Goal: Find specific page/section: Find specific page/section

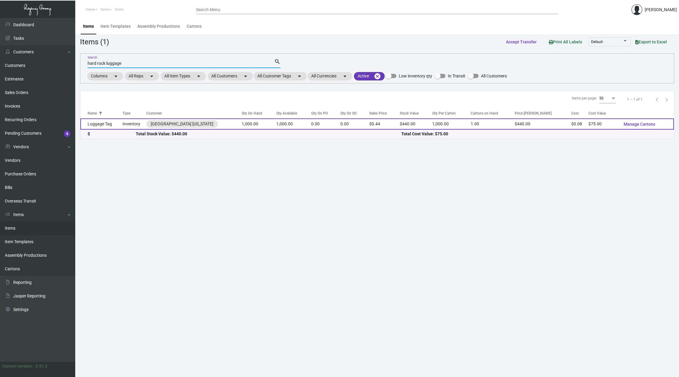
type input "hard rock luggage"
click at [297, 124] on td "1,000.00" at bounding box center [293, 123] width 35 height 11
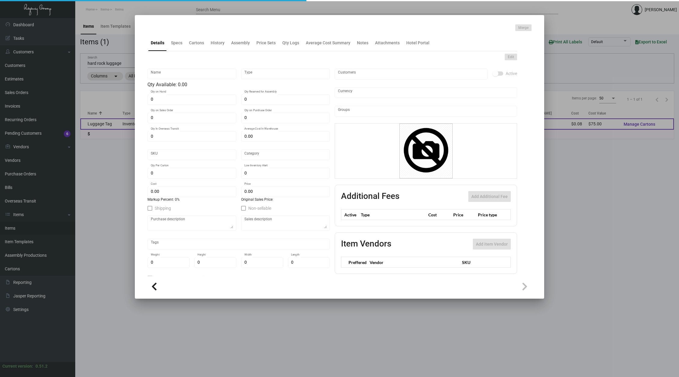
type input "Luggage Tag"
type input "Inventory"
type input "1,000"
type input "$ 0.07507"
type input "Standard"
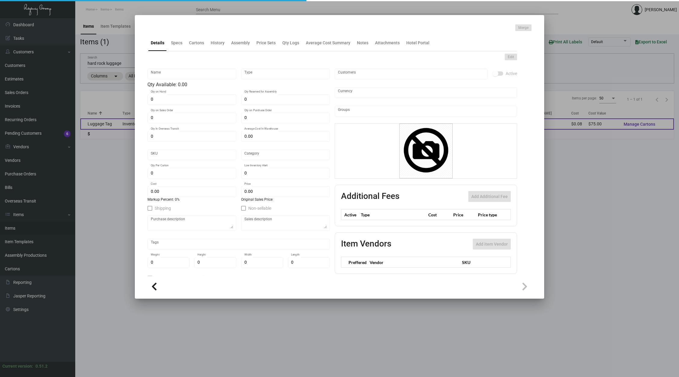
type input "1,000"
type input "5,000"
type input "$ 0.075"
type input "$ 0.44"
checkbox input "true"
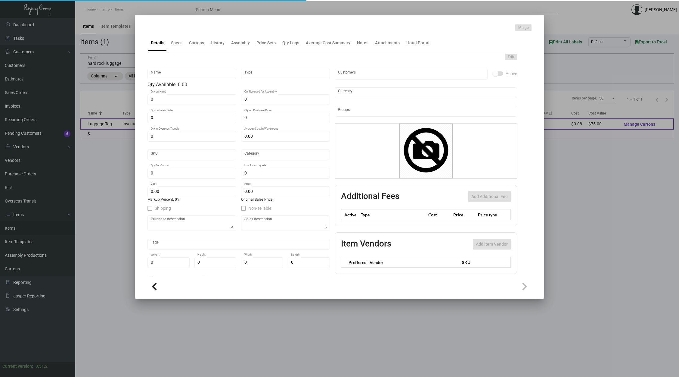
checkbox input "true"
type input "United States Dollar $"
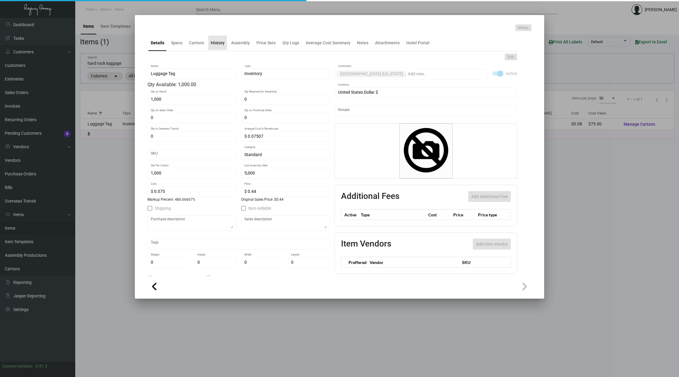
click at [217, 47] on div "History" at bounding box center [217, 43] width 19 height 14
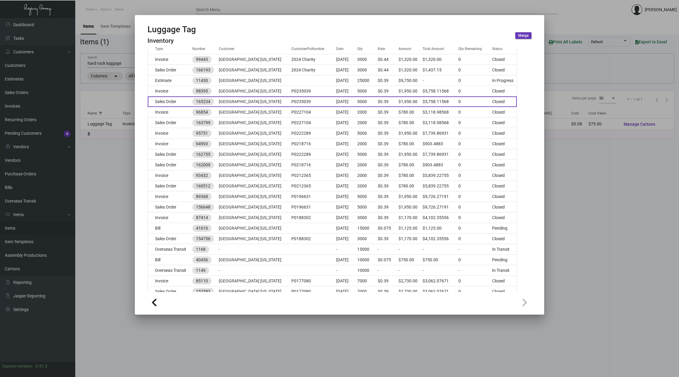
scroll to position [101, 0]
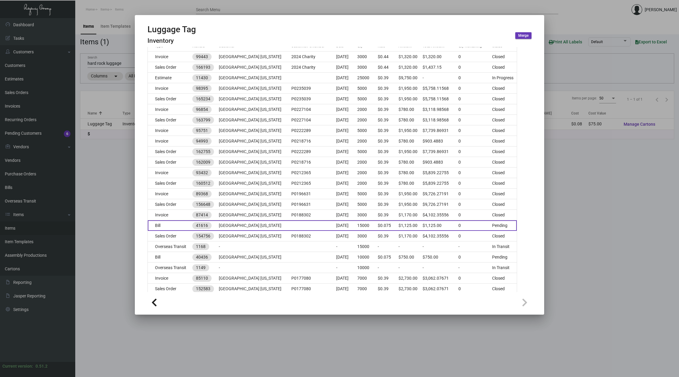
click at [271, 226] on td "[GEOGRAPHIC_DATA] [US_STATE]" at bounding box center [255, 225] width 73 height 11
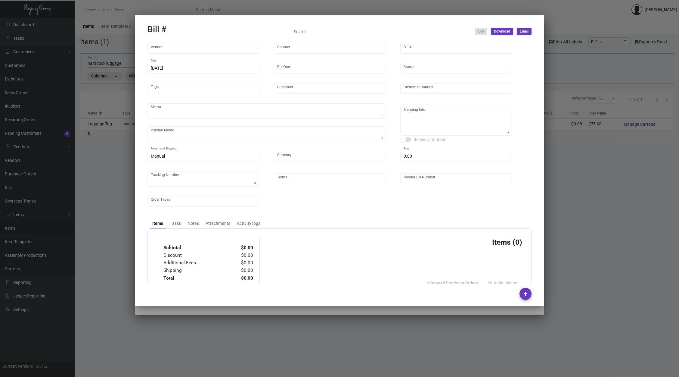
type input "Shanghai East Industrial Co., Ltd,"
type input "David Jiang"
type input "41616"
type input "2/10/2024"
type input "3/11/2024"
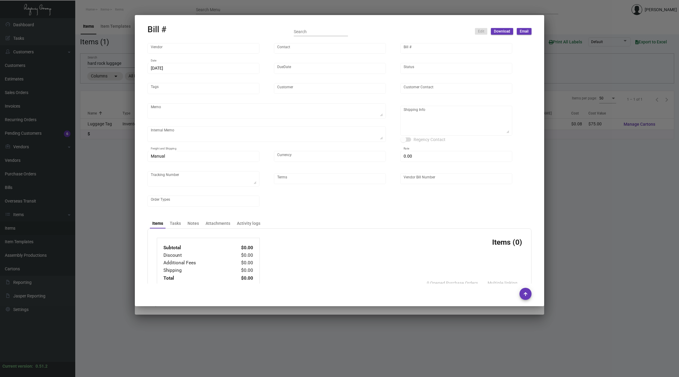
type input "[GEOGRAPHIC_DATA] [US_STATE]"
type textarea "Air 10K to NJ warehouse, rest by boat."
type textarea "Replacement 10k for what we already received is coming by air to NJ. UPS #1ZC55…"
type textarea "Regency Group NJ - Alex Penate 22 Belgrove Dr. Kearny, NJ, 07032 US"
type input "United States Dollar $"
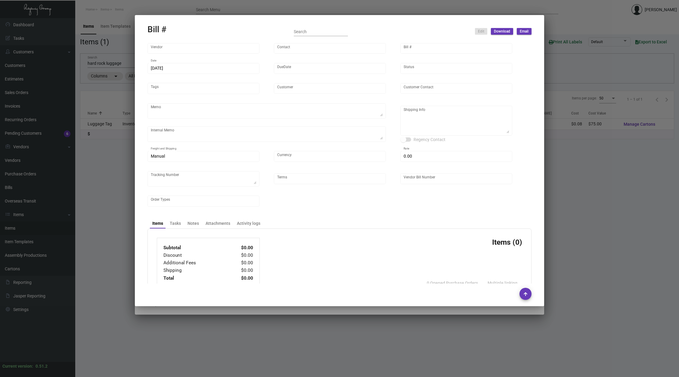
type input "$ 0.00"
type input "Net 30"
type input "EAST20240210_101866"
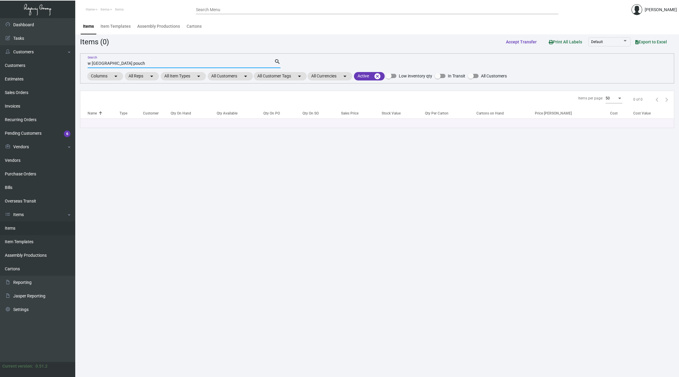
click at [148, 62] on input "w [GEOGRAPHIC_DATA] pouch" at bounding box center [181, 63] width 187 height 5
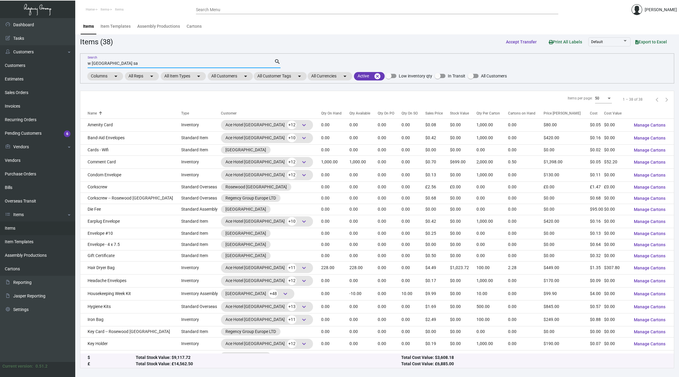
type input "w [GEOGRAPHIC_DATA] sat"
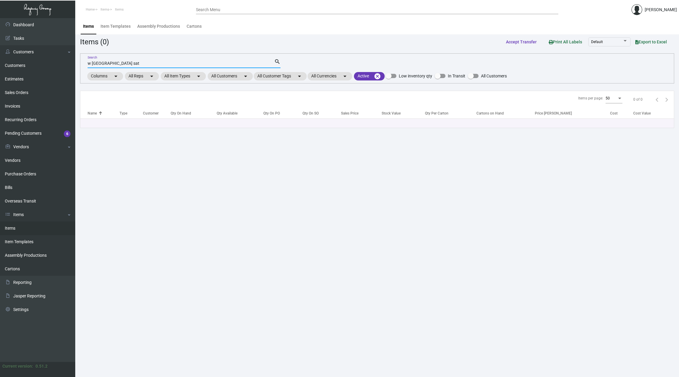
click at [233, 66] on input "w [GEOGRAPHIC_DATA] sat" at bounding box center [181, 63] width 187 height 5
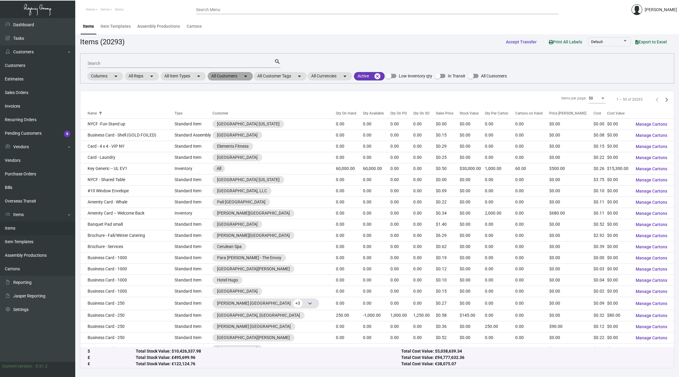
click at [235, 76] on mat-chip "All Customers arrow_drop_down" at bounding box center [230, 76] width 45 height 8
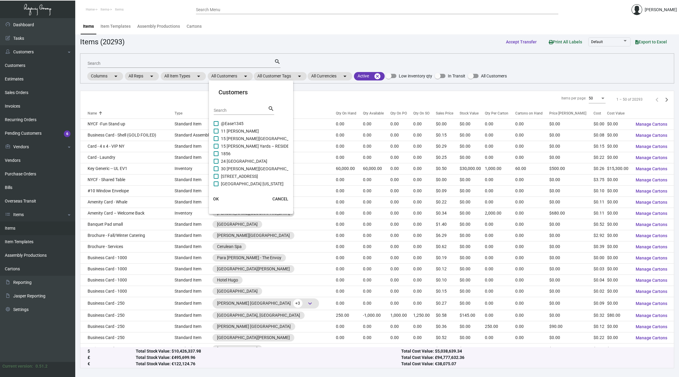
click at [232, 108] on input "Search" at bounding box center [241, 110] width 54 height 5
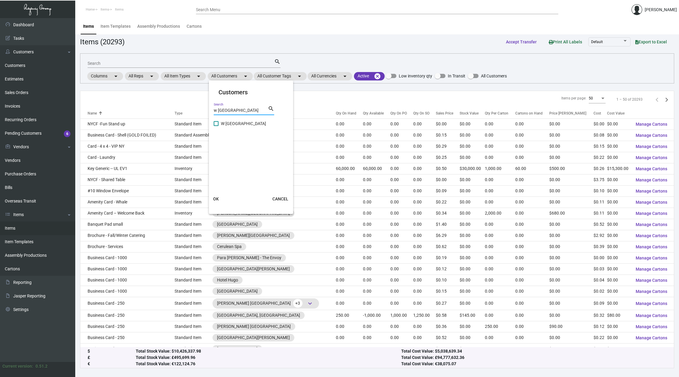
type input "w [GEOGRAPHIC_DATA]"
click at [235, 121] on span "W [GEOGRAPHIC_DATA]" at bounding box center [243, 123] width 45 height 7
click at [216, 126] on input "W [GEOGRAPHIC_DATA]" at bounding box center [216, 126] width 0 height 0
checkbox input "true"
click at [216, 194] on button "OK" at bounding box center [216, 198] width 19 height 11
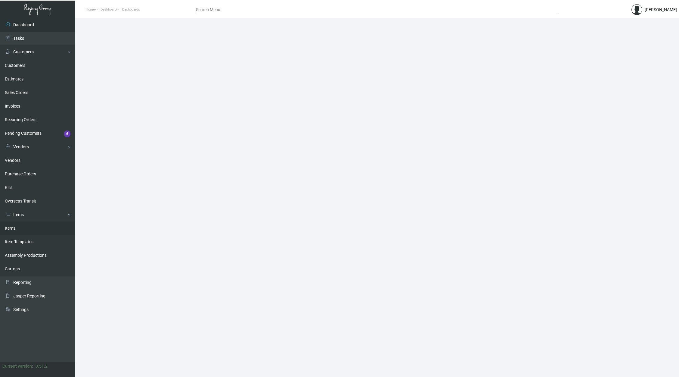
click at [52, 228] on link "Items" at bounding box center [37, 228] width 75 height 14
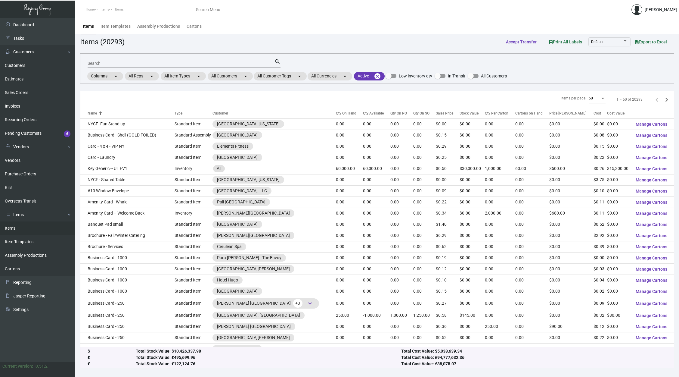
click at [204, 64] on input "Search" at bounding box center [181, 63] width 187 height 5
paste input "Sunset Key Cottages"
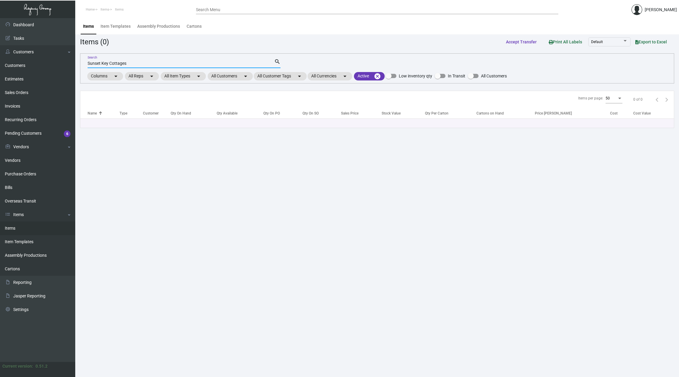
type input "Sunset Key Cottages"
